Goal: Find specific page/section: Find specific page/section

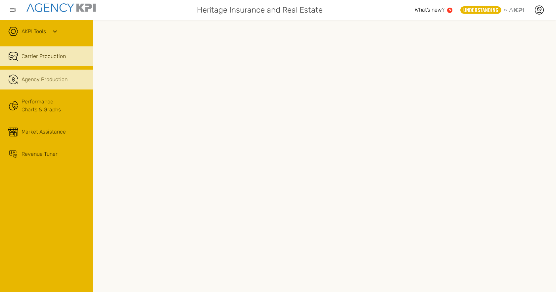
click at [48, 81] on span "Agency Production" at bounding box center [45, 79] width 46 height 8
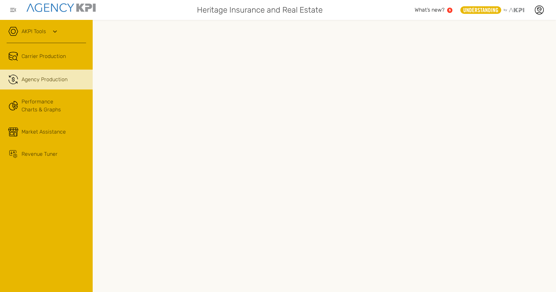
click at [56, 32] on icon at bounding box center [55, 31] width 4 height 2
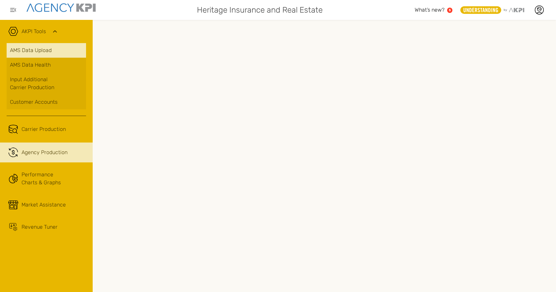
click at [29, 52] on link "AMS Data Upload" at bounding box center [46, 50] width 79 height 15
